Goal: Information Seeking & Learning: Learn about a topic

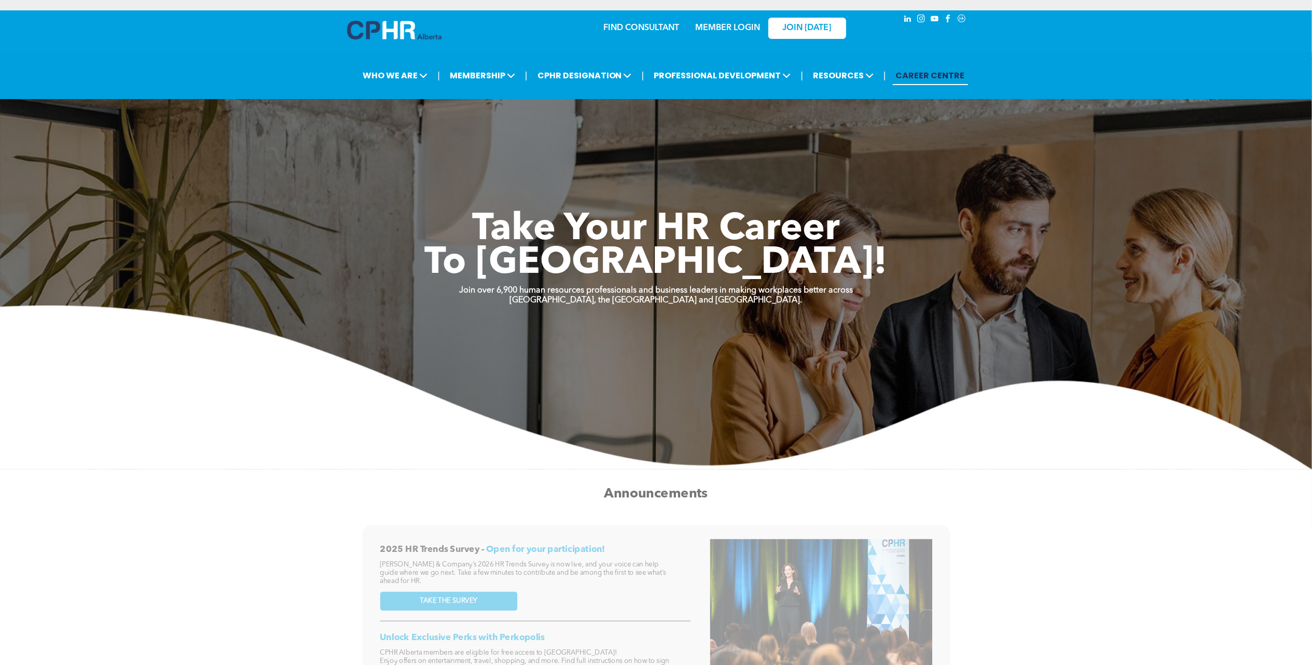
click at [736, 27] on link "MEMBER LOGIN" at bounding box center [727, 28] width 65 height 8
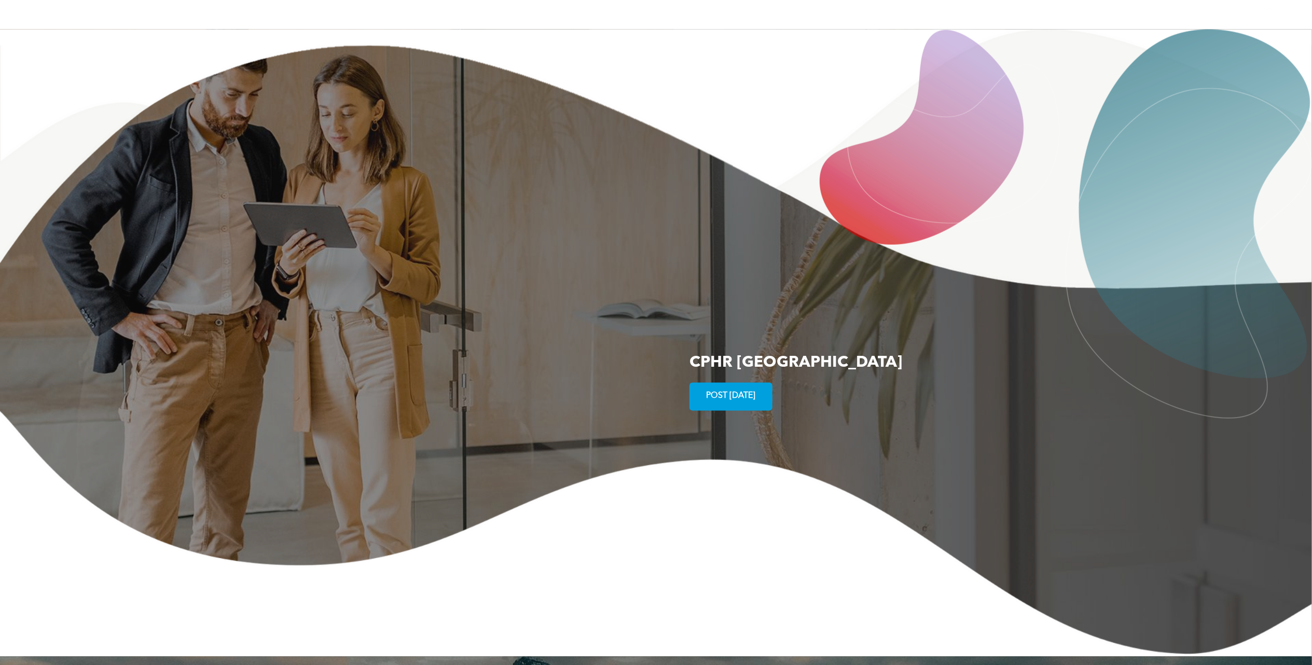
scroll to position [1480, 0]
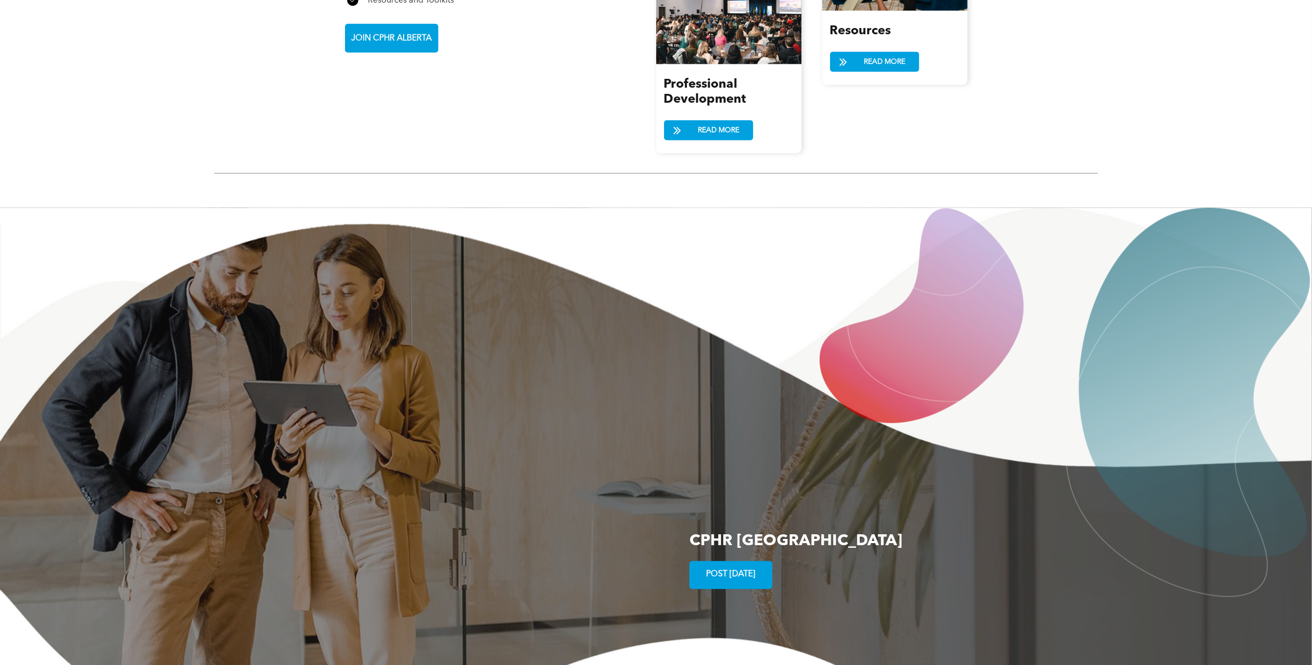
click at [743, 565] on span "POST TODAY" at bounding box center [731, 575] width 57 height 20
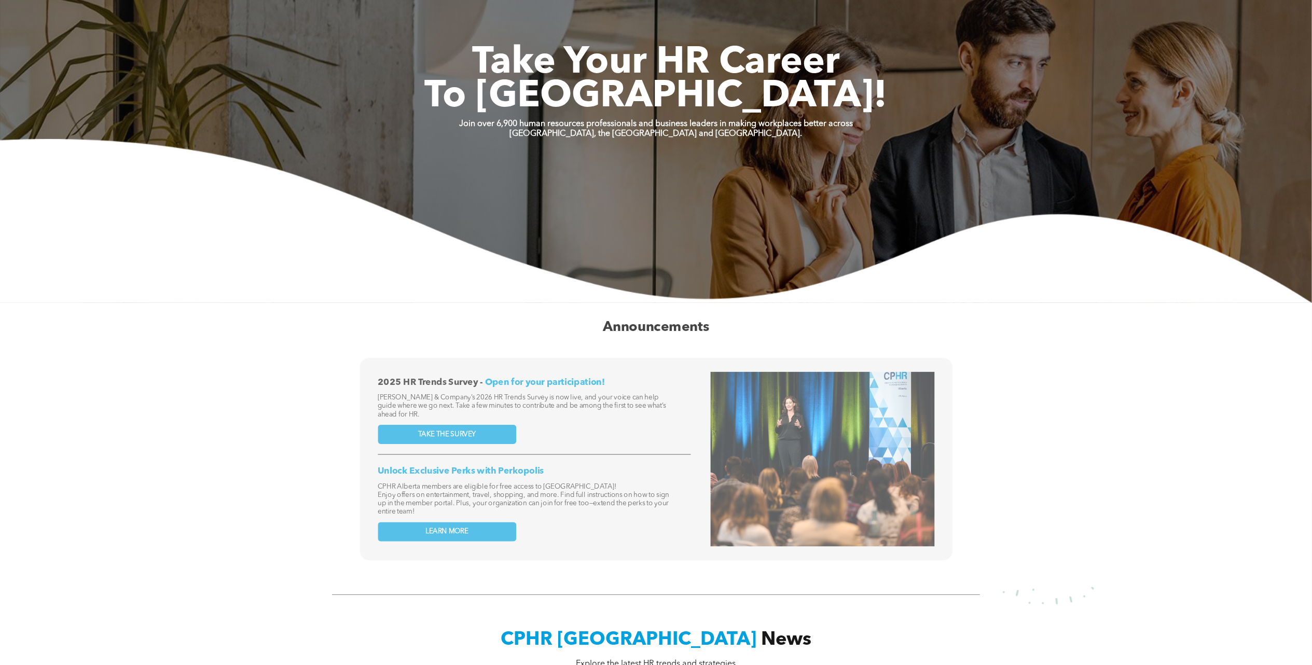
scroll to position [0, 0]
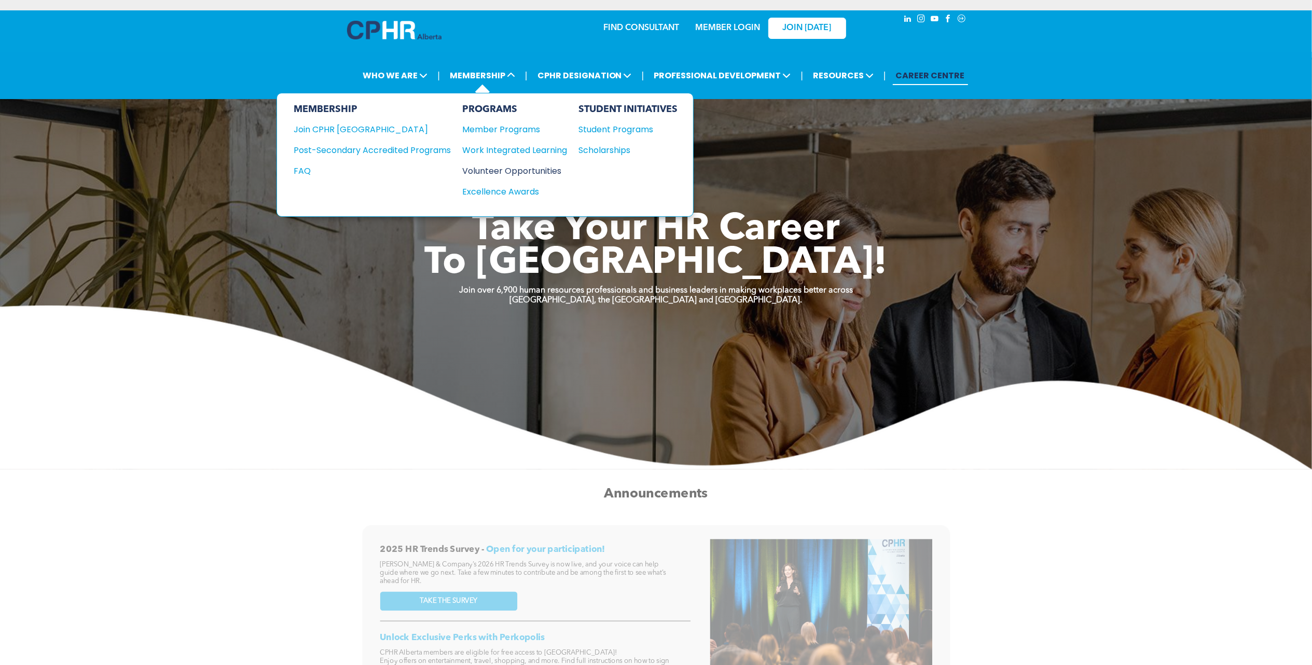
click at [530, 173] on div "Volunteer Opportunities" at bounding box center [509, 170] width 94 height 13
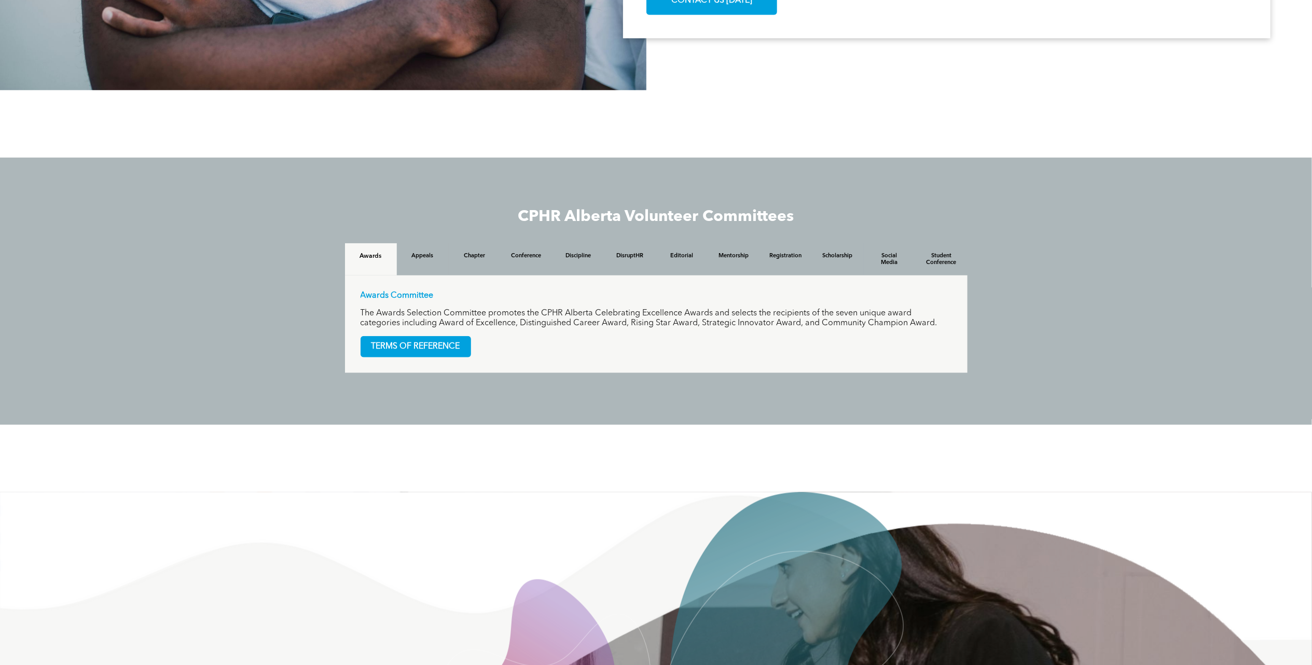
scroll to position [830, 0]
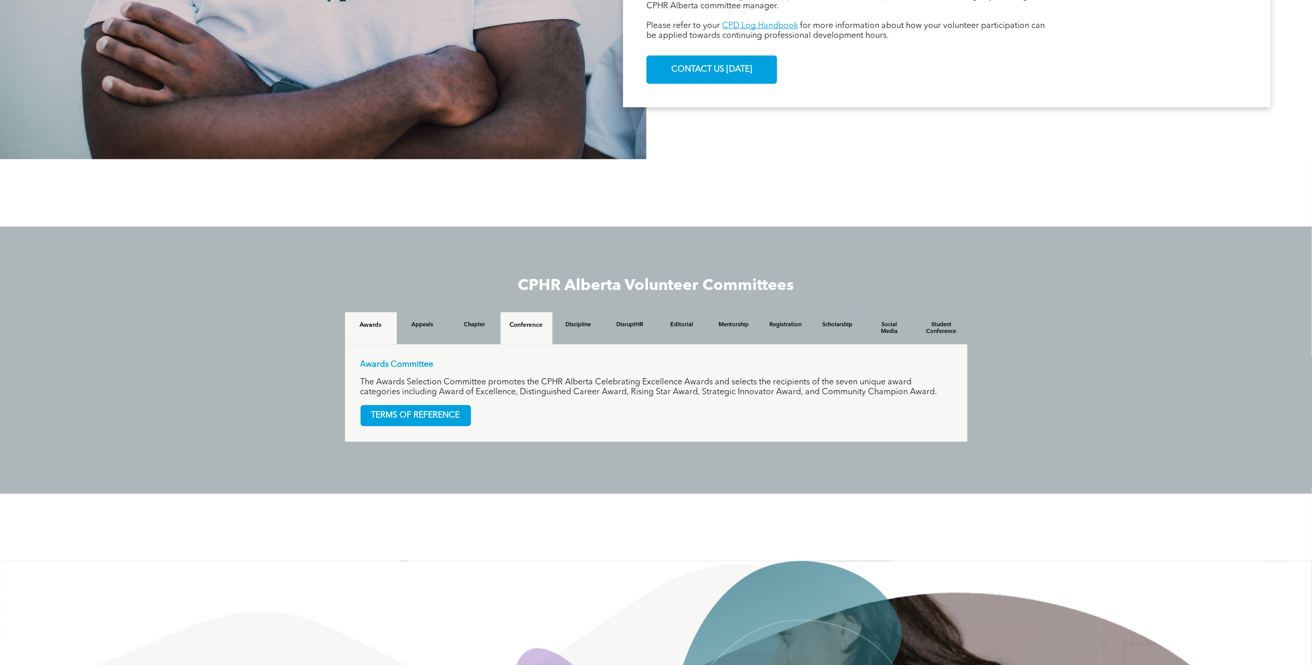
click at [534, 322] on h4 "Conference" at bounding box center [526, 325] width 33 height 7
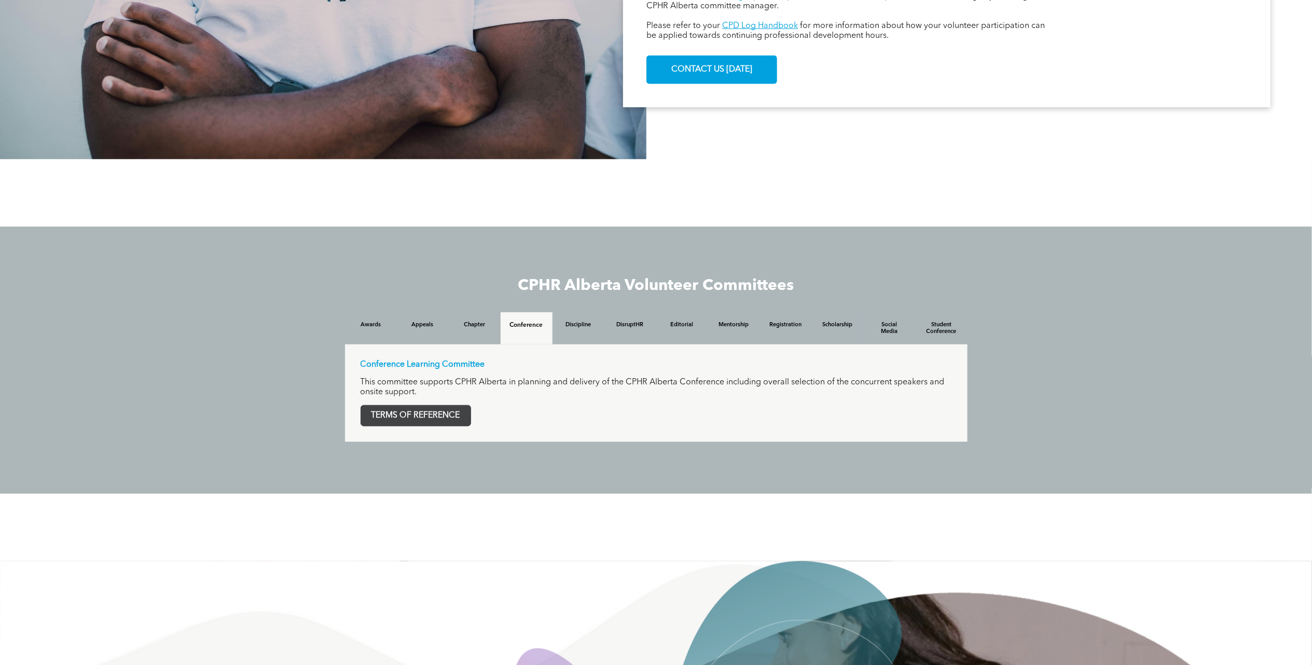
click at [413, 406] on span "TERMS OF REFERENCE" at bounding box center [415, 416] width 109 height 20
click at [790, 322] on h4 "Registration" at bounding box center [785, 329] width 33 height 15
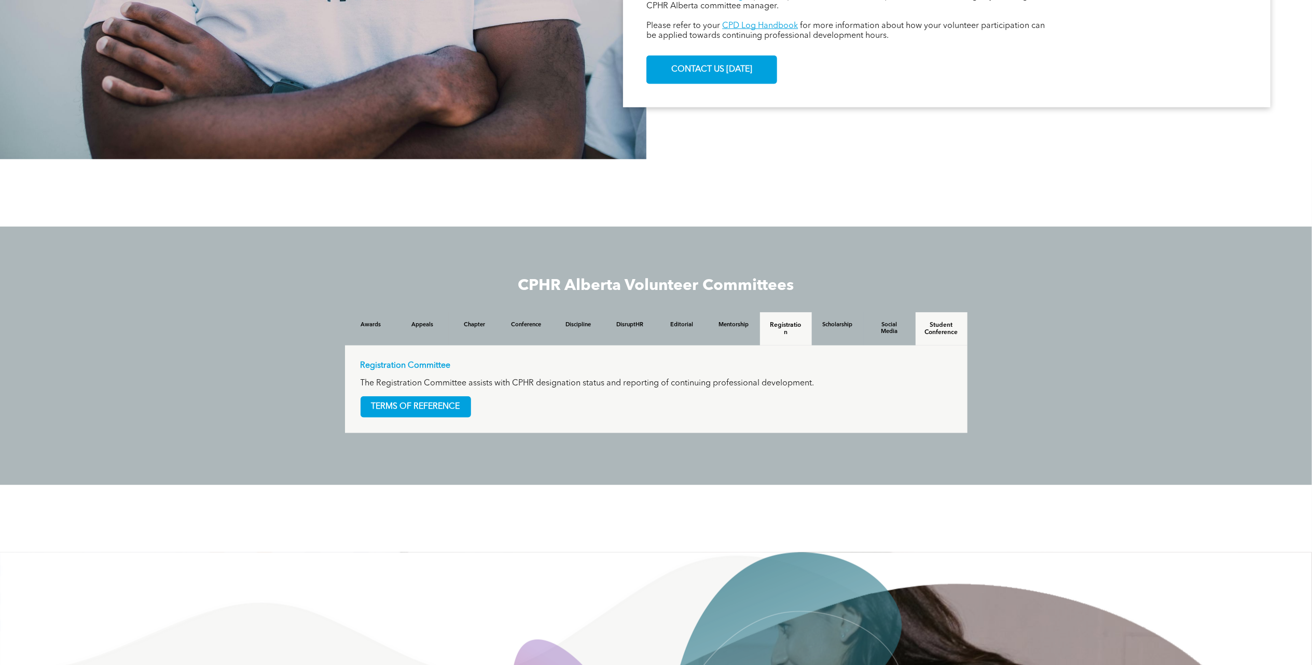
click at [939, 322] on h4 "Student Conference" at bounding box center [941, 329] width 33 height 15
click at [449, 397] on span "TERMS OF REFERENCE" at bounding box center [415, 407] width 109 height 20
